Goal: Information Seeking & Learning: Learn about a topic

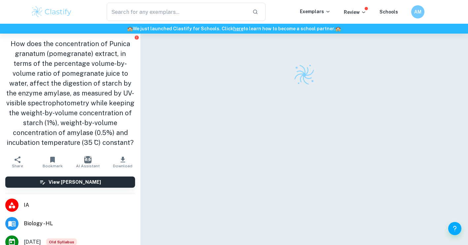
scroll to position [34, 0]
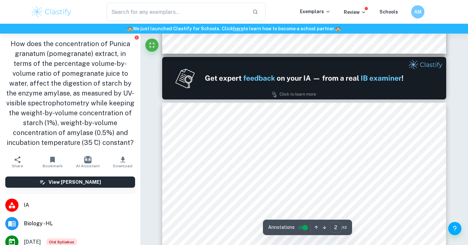
type input "1"
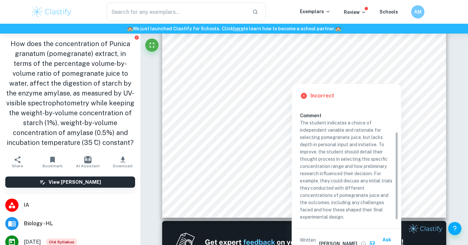
scroll to position [35, 0]
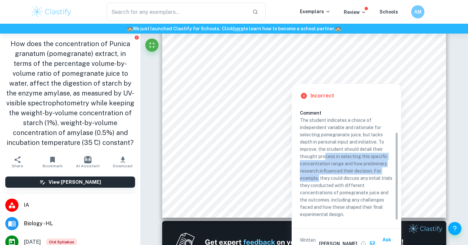
drag, startPoint x: 324, startPoint y: 158, endPoint x: 345, endPoint y: 194, distance: 41.5
click at [319, 175] on p "The student indicates a choice of independent variable and rationale for select…" at bounding box center [346, 168] width 93 height 102
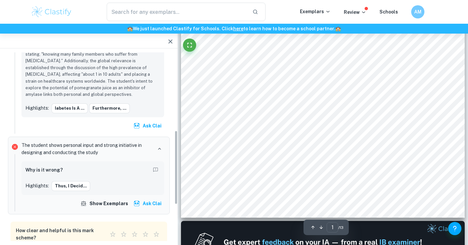
scroll to position [199, 0]
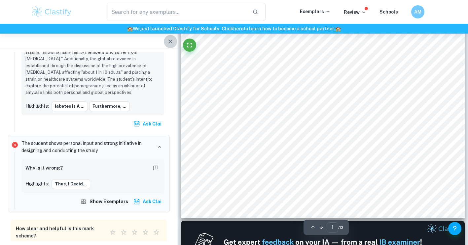
click at [168, 42] on icon "button" at bounding box center [170, 42] width 8 height 8
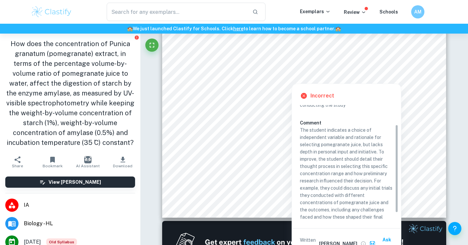
scroll to position [26, 0]
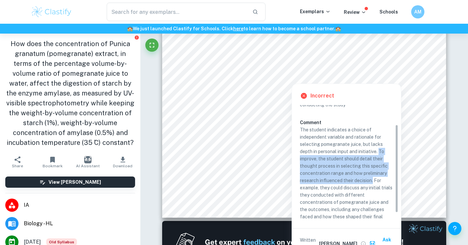
drag, startPoint x: 379, startPoint y: 151, endPoint x: 373, endPoint y: 183, distance: 31.9
click at [373, 183] on p "The student indicates a choice of independent variable and rationale for select…" at bounding box center [346, 177] width 93 height 102
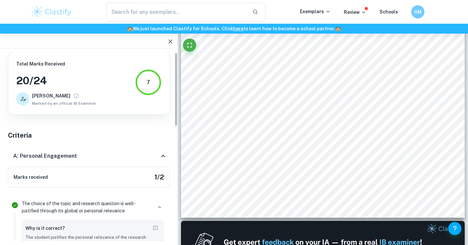
scroll to position [0, 0]
click at [170, 39] on icon "button" at bounding box center [170, 42] width 8 height 8
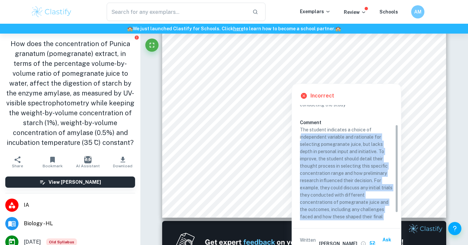
drag, startPoint x: 297, startPoint y: 130, endPoint x: 302, endPoint y: 141, distance: 11.7
click at [302, 141] on div "Incorrect Criterion A The student shows personal input and strong initiative in…" at bounding box center [346, 171] width 109 height 175
copy p "ndependent variable and rationale for selecting pomegranate juice, but lacks de…"
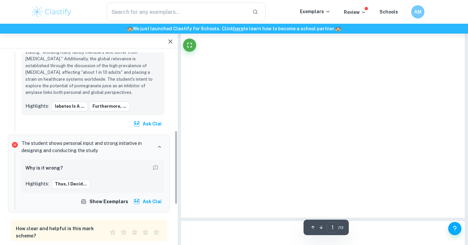
scroll to position [199, 0]
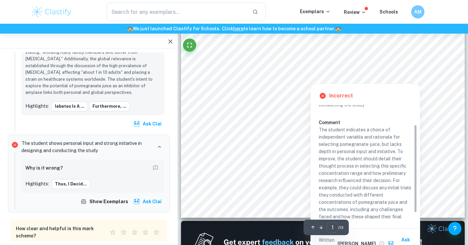
click at [251, 69] on div at bounding box center [322, 72] width 217 height 7
click at [266, 58] on div at bounding box center [322, 59] width 217 height 7
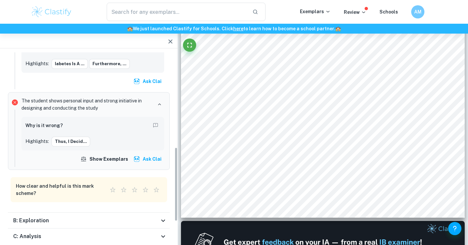
scroll to position [246, 0]
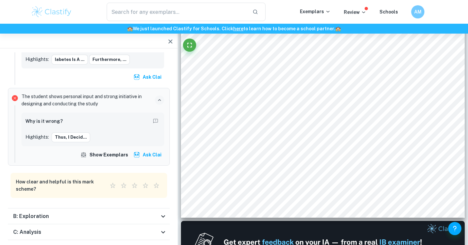
click at [162, 99] on icon "button" at bounding box center [159, 100] width 6 height 6
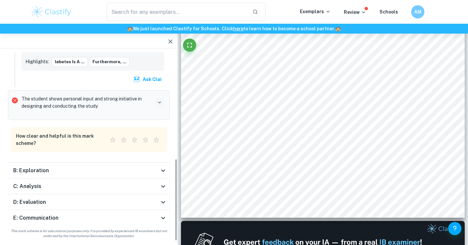
click at [162, 99] on button "button" at bounding box center [159, 102] width 9 height 9
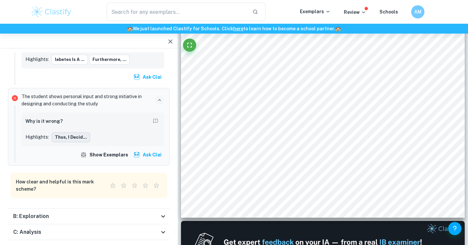
click at [64, 140] on button "Thus, I decid..." at bounding box center [70, 138] width 39 height 10
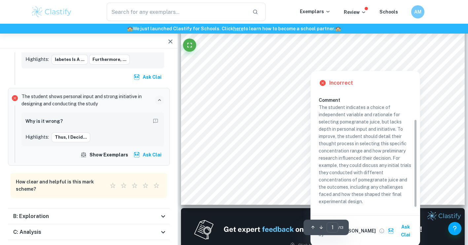
scroll to position [208, 0]
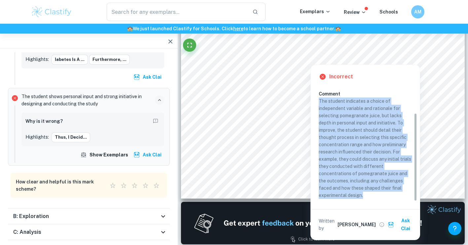
drag, startPoint x: 368, startPoint y: 193, endPoint x: 319, endPoint y: 101, distance: 104.2
click at [319, 101] on p "The student indicates a choice of independent variable and rationale for select…" at bounding box center [364, 149] width 93 height 102
copy p "The student indicates a choice of independent variable and rationale for select…"
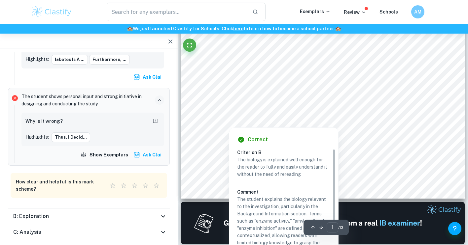
scroll to position [199, 0]
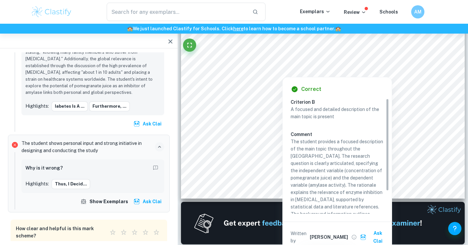
click at [49, 170] on h6 "Why is it wrong?" at bounding box center [43, 168] width 37 height 7
click at [77, 171] on div "Why is it wrong?" at bounding box center [92, 169] width 135 height 11
click at [29, 177] on div "Why is it wrong? Highlights: Thus, I decid..." at bounding box center [92, 177] width 135 height 26
click at [63, 155] on div "The student shows personal input and strong initiative in designing and conduct…" at bounding box center [93, 174] width 148 height 72
click at [77, 148] on p "The student shows personal input and strong initiative in designing and conduct…" at bounding box center [86, 147] width 131 height 15
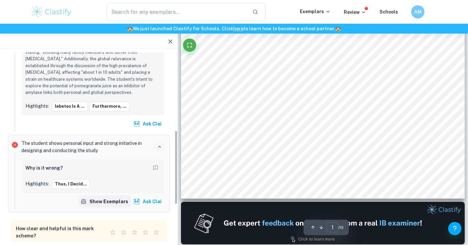
click at [108, 197] on button "Show exemplars" at bounding box center [105, 202] width 52 height 12
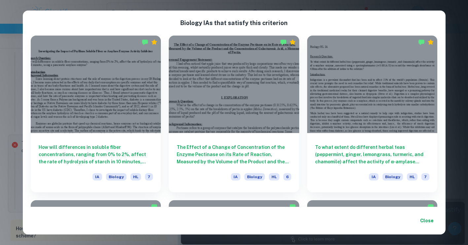
click at [9, 98] on div "Biology IA s that satisfy this criterion How will differences in soluble fiber …" at bounding box center [234, 122] width 468 height 245
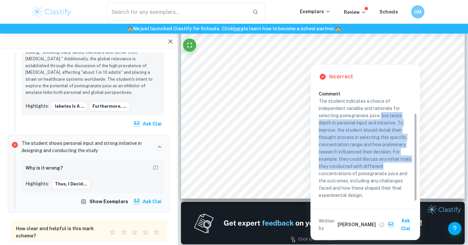
drag, startPoint x: 380, startPoint y: 113, endPoint x: 397, endPoint y: 166, distance: 55.4
click at [397, 166] on p "The student indicates a choice of independent variable and rationale for select…" at bounding box center [364, 149] width 93 height 102
drag, startPoint x: 381, startPoint y: 113, endPoint x: 398, endPoint y: 174, distance: 62.8
click at [398, 174] on p "The student indicates a choice of independent variable and rationale for select…" at bounding box center [364, 149] width 93 height 102
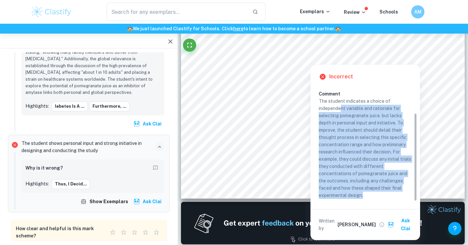
drag, startPoint x: 366, startPoint y: 193, endPoint x: 340, endPoint y: 109, distance: 87.8
click at [340, 109] on p "The student indicates a choice of independent variable and rationale for select…" at bounding box center [364, 149] width 93 height 102
copy p "nt variable and rationale for selecting pomegranate juice, but lacks depth in p…"
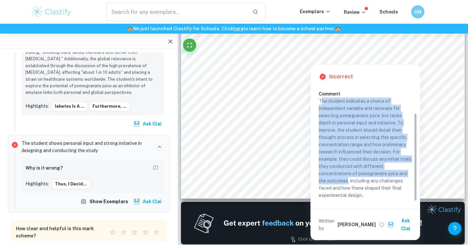
drag, startPoint x: 320, startPoint y: 101, endPoint x: 347, endPoint y: 179, distance: 82.7
click at [347, 179] on p "The student indicates a choice of independent variable and rationale for select…" at bounding box center [364, 149] width 93 height 102
copy p "he student indicates a choice of independent variable and rationale for selecti…"
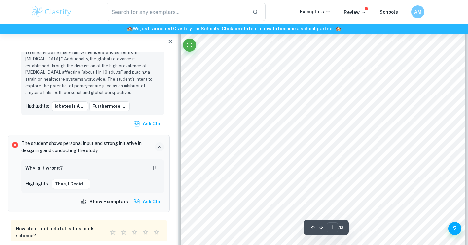
scroll to position [82, 0]
